Goal: Information Seeking & Learning: Understand process/instructions

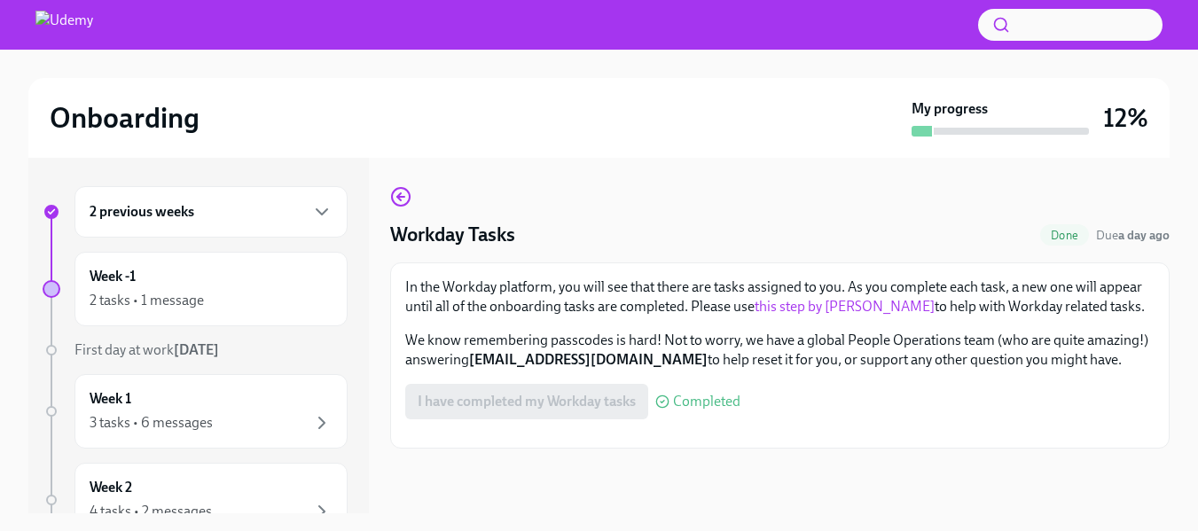
scroll to position [369, 0]
click at [267, 210] on div "2 previous weeks" at bounding box center [211, 211] width 243 height 21
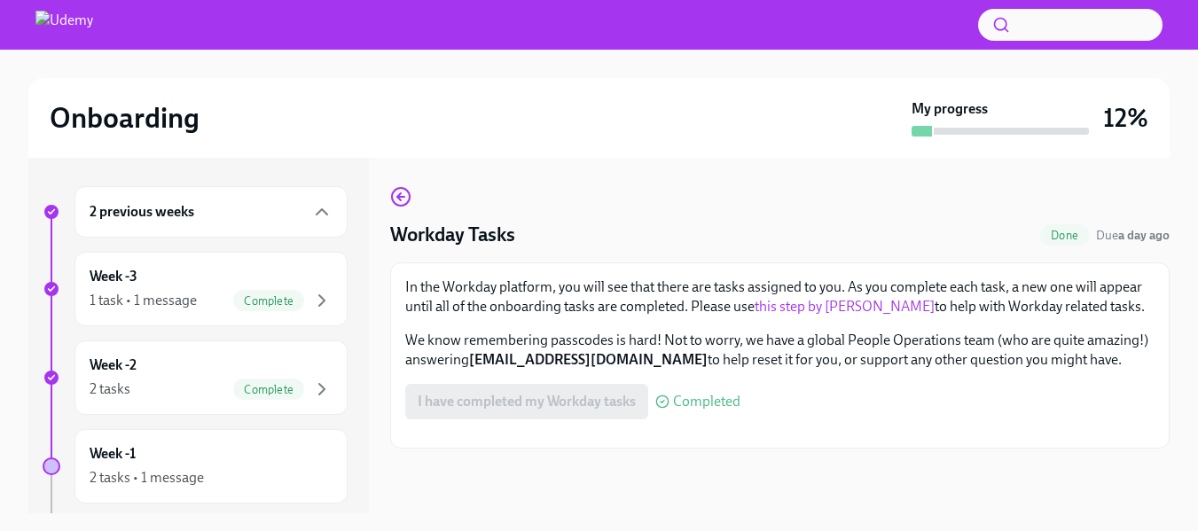
click at [267, 210] on div "2 previous weeks" at bounding box center [211, 211] width 243 height 21
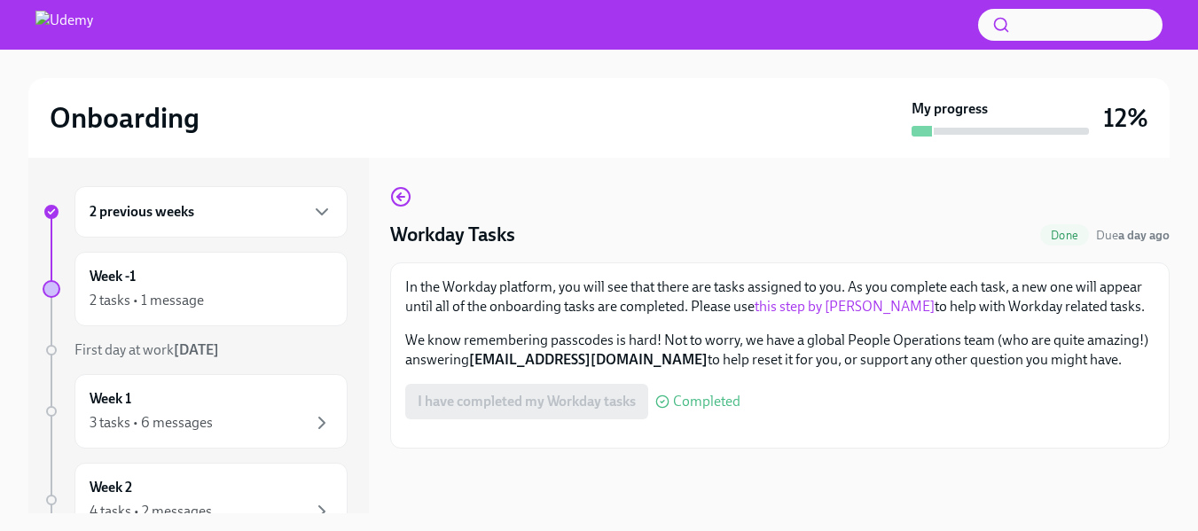
click at [267, 210] on div "2 previous weeks" at bounding box center [211, 211] width 243 height 21
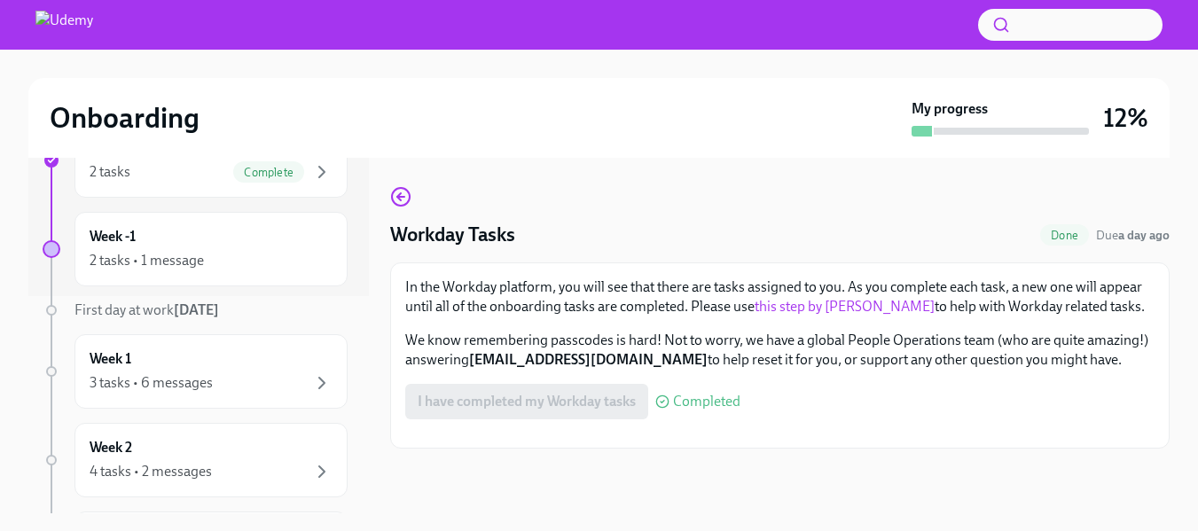
scroll to position [220, 0]
click at [223, 250] on div "2 tasks • 1 message" at bounding box center [211, 257] width 243 height 21
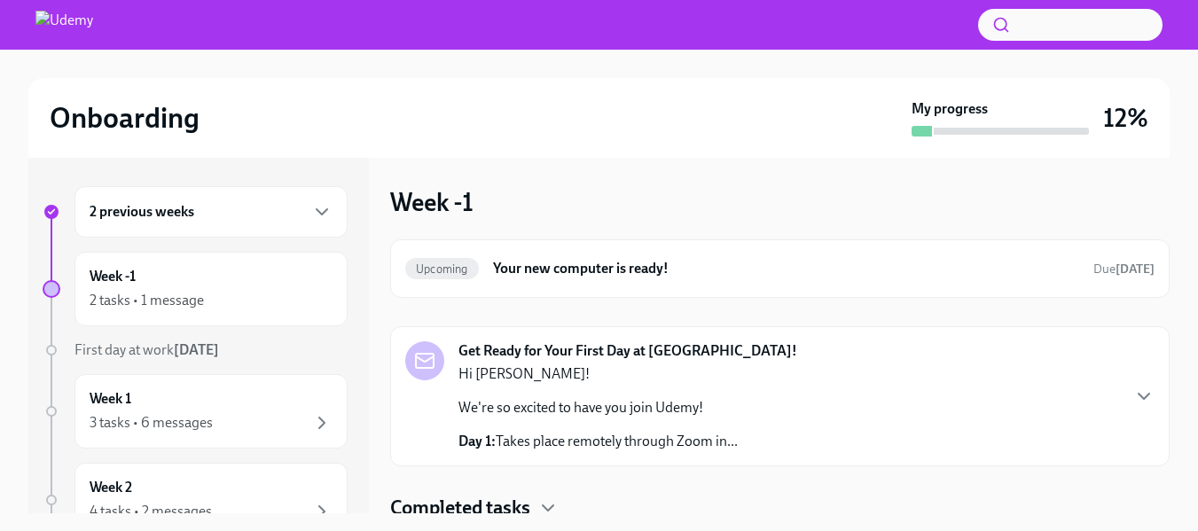
scroll to position [4, 0]
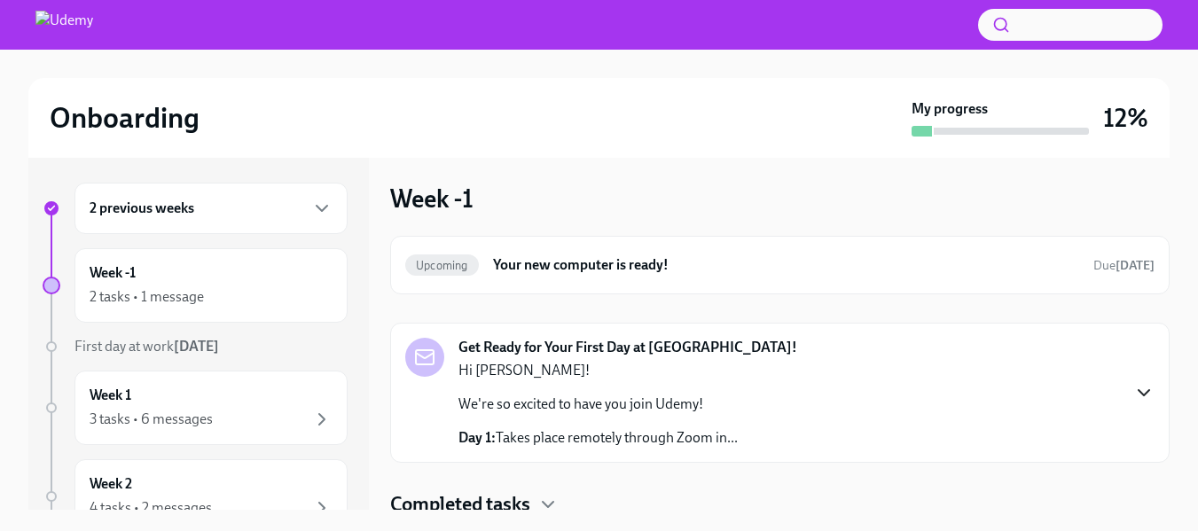
click at [1133, 394] on icon "button" at bounding box center [1143, 392] width 21 height 21
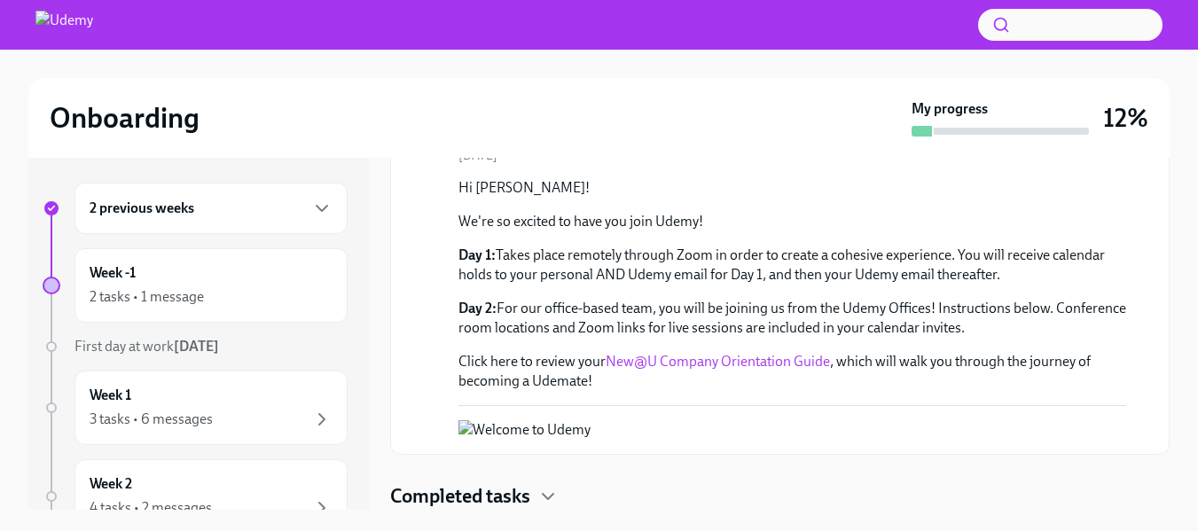
scroll to position [493, 0]
click at [540, 504] on icon "button" at bounding box center [547, 496] width 21 height 21
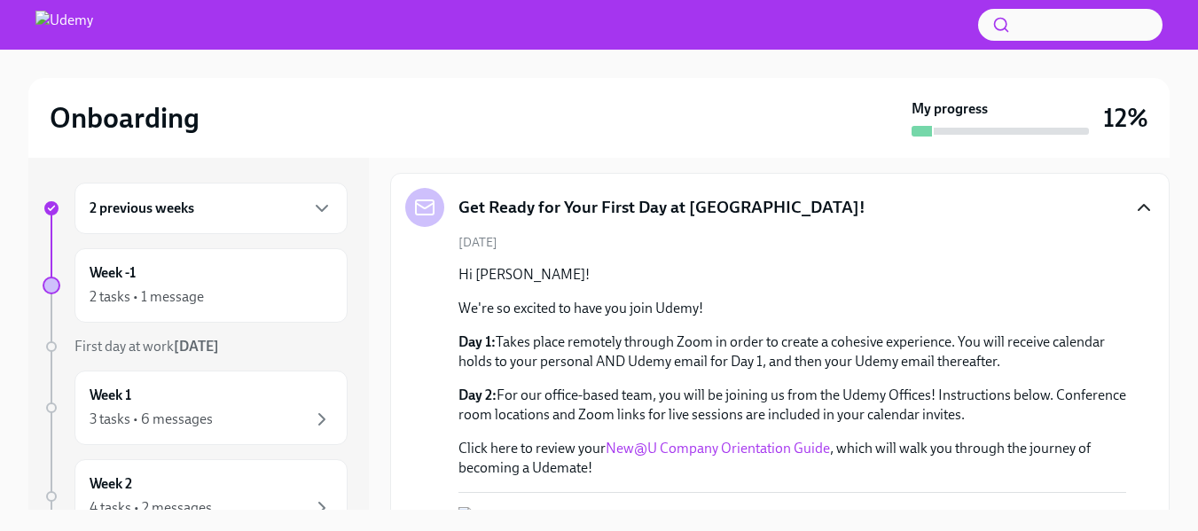
scroll to position [139, 0]
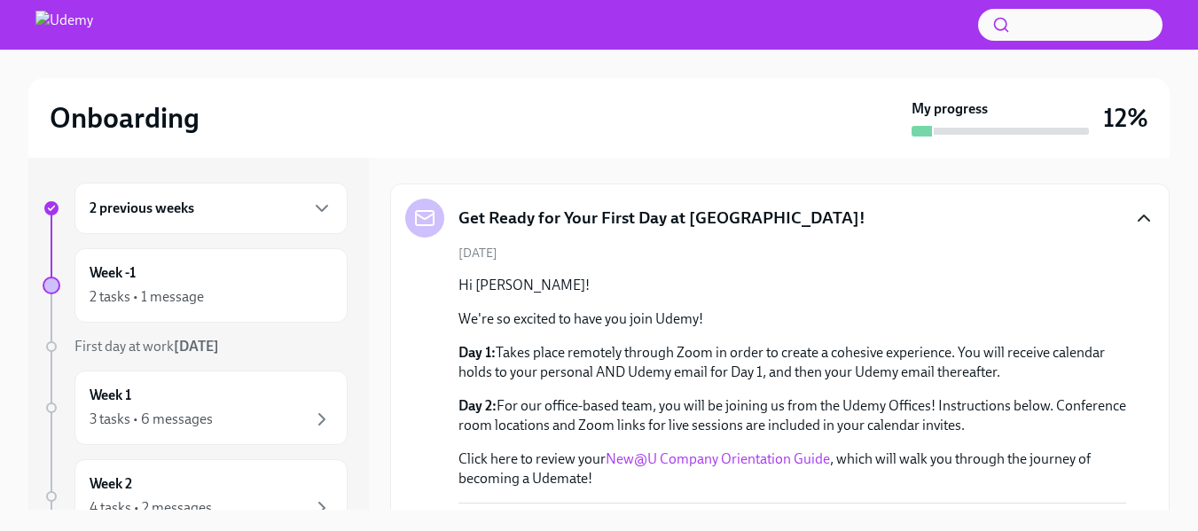
click at [674, 460] on link "New@U Company Orientation Guide" at bounding box center [717, 458] width 224 height 17
